Goal: Information Seeking & Learning: Learn about a topic

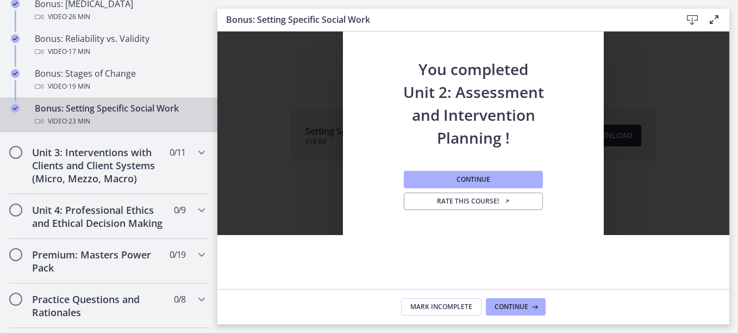
scroll to position [1015, 0]
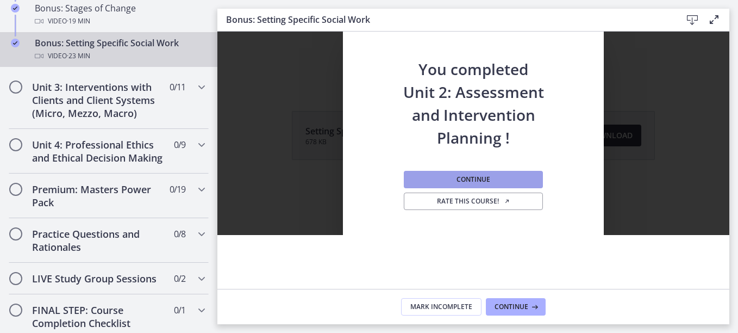
click at [451, 179] on button "Continue" at bounding box center [473, 179] width 139 height 17
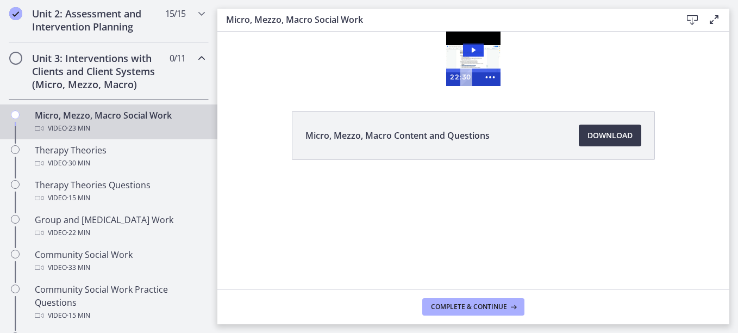
scroll to position [399, 0]
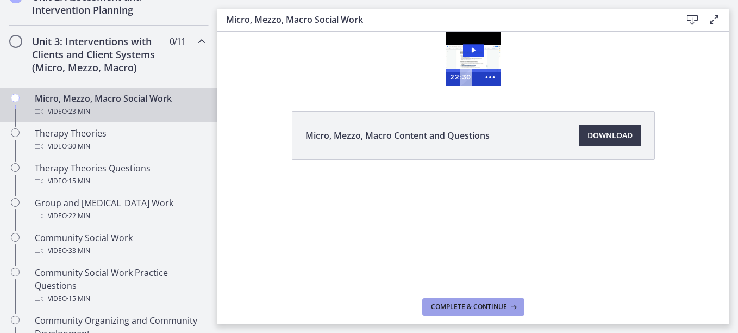
click at [481, 303] on span "Complete & continue" at bounding box center [469, 306] width 76 height 9
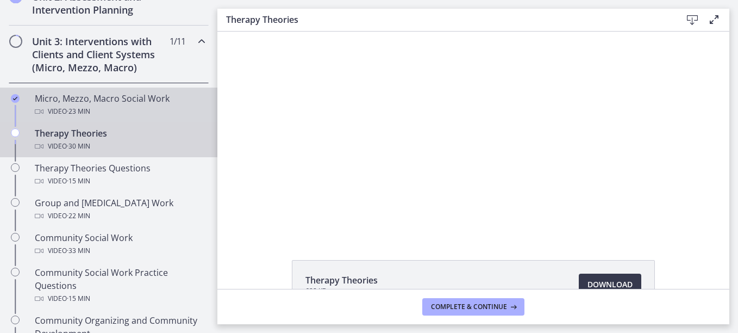
click at [110, 97] on div "Micro, Mezzo, Macro Social Work Video · 23 min" at bounding box center [120, 105] width 170 height 26
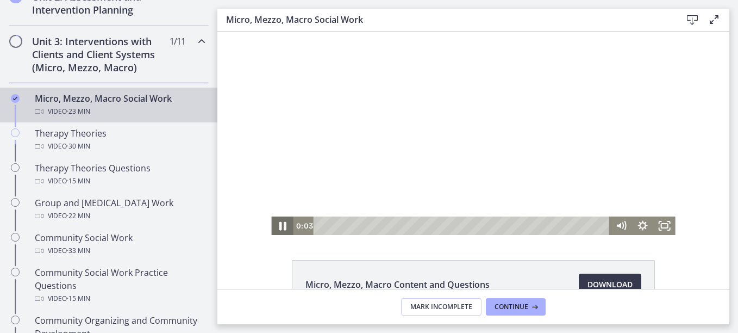
click at [279, 228] on icon "Pause" at bounding box center [282, 226] width 7 height 9
click at [280, 226] on icon "Play Video" at bounding box center [283, 225] width 7 height 9
click at [277, 222] on icon "Pause" at bounding box center [282, 225] width 22 height 18
click at [281, 222] on icon "Play Video" at bounding box center [283, 226] width 5 height 8
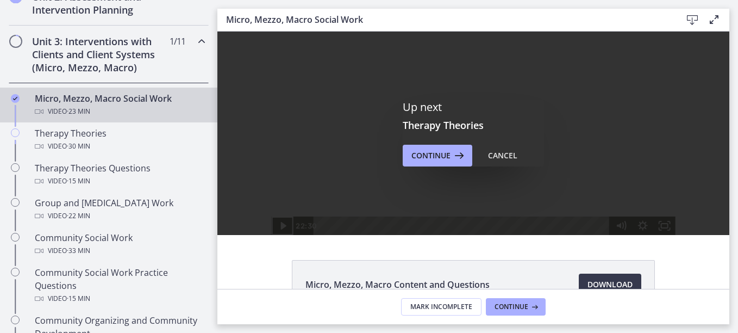
click at [547, 177] on div "Up next Therapy Theories Continue Cancel" at bounding box center [473, 133] width 512 height 203
